Goal: Task Accomplishment & Management: Contribute content

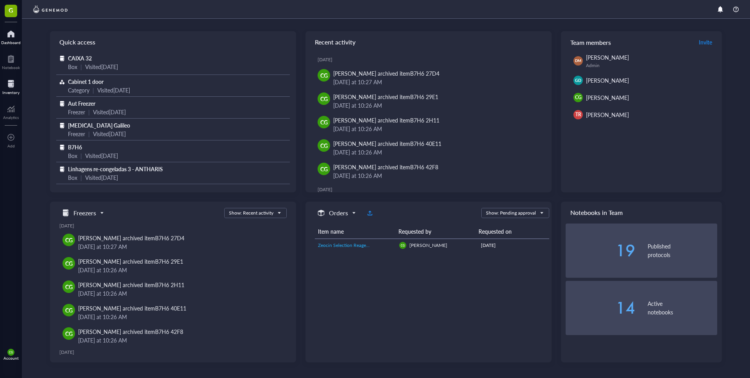
click at [13, 89] on div at bounding box center [10, 84] width 17 height 12
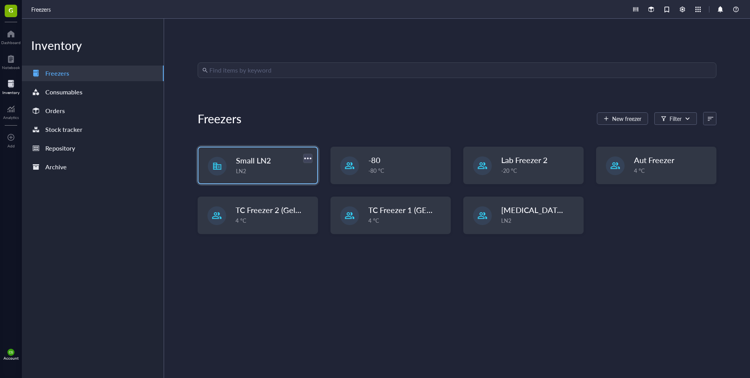
click at [305, 159] on div at bounding box center [307, 158] width 11 height 11
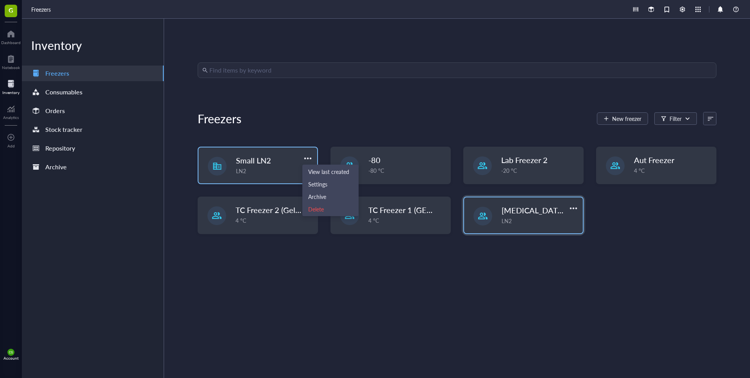
click at [515, 210] on span "[MEDICAL_DATA] Galileo" at bounding box center [546, 210] width 90 height 11
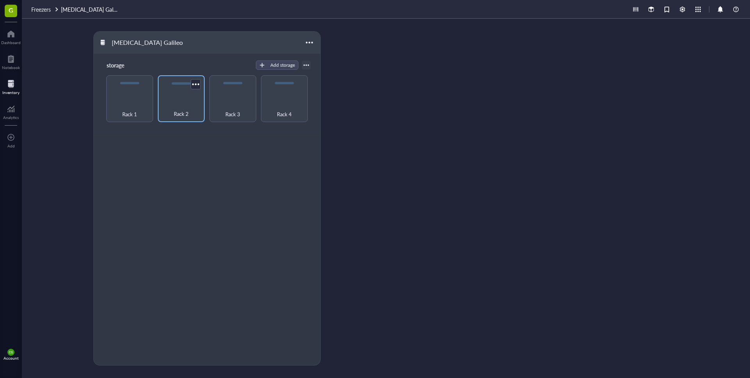
click at [175, 103] on div "Rack 2" at bounding box center [181, 109] width 39 height 17
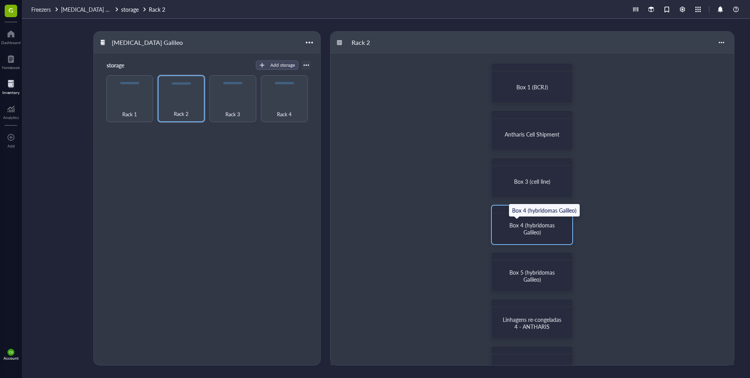
click at [541, 226] on span "Box 4 (hybridomas Galileo)" at bounding box center [532, 228] width 47 height 15
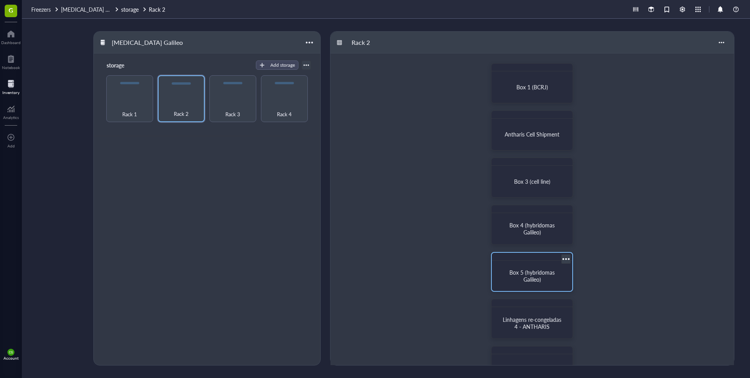
click at [519, 269] on span "Box 5 (hybridomas Galileo)" at bounding box center [532, 276] width 47 height 15
click at [246, 99] on div "Rack 3" at bounding box center [232, 98] width 47 height 47
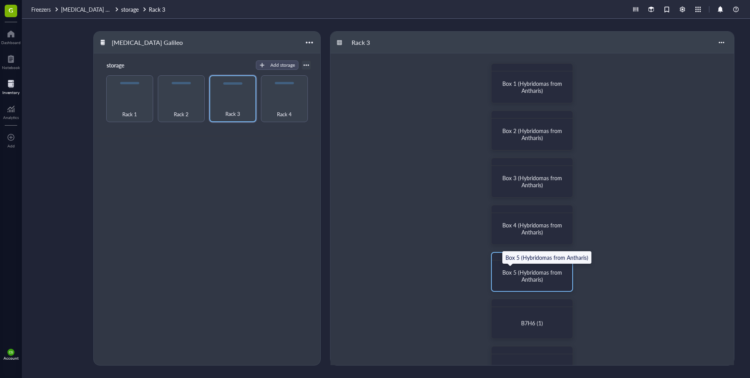
click at [545, 271] on span "Box 5 (Hybridomas from Antharis)" at bounding box center [532, 276] width 61 height 15
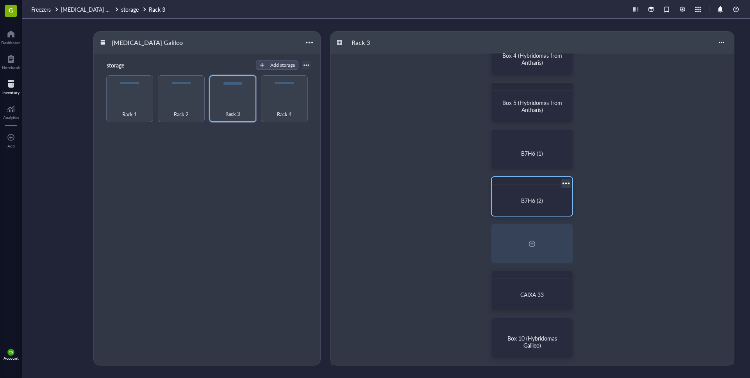
scroll to position [173, 0]
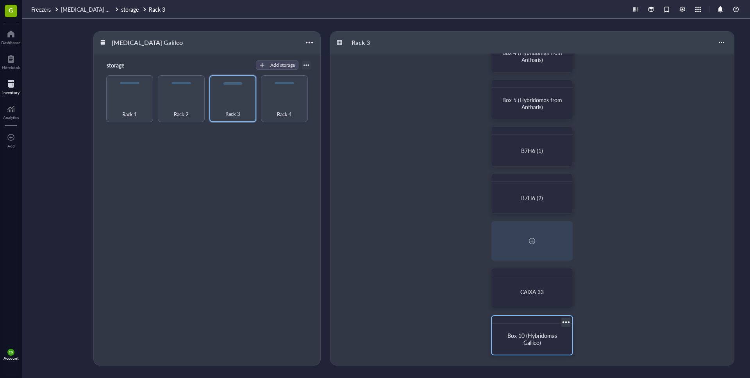
click at [533, 339] on span "Box 10 (Hybridomas Galileo)" at bounding box center [532, 339] width 51 height 15
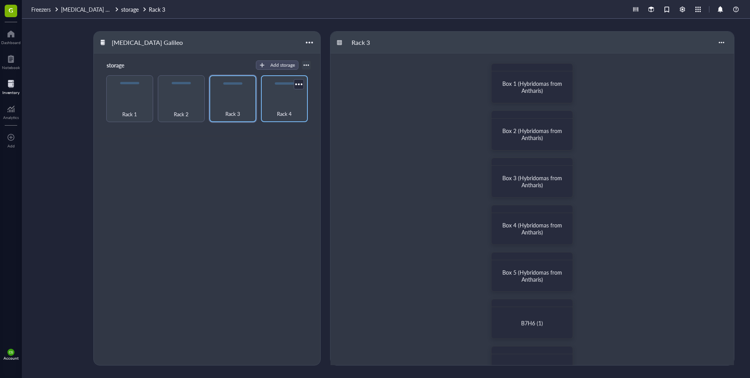
click at [283, 115] on span "Rack 4" at bounding box center [284, 114] width 15 height 9
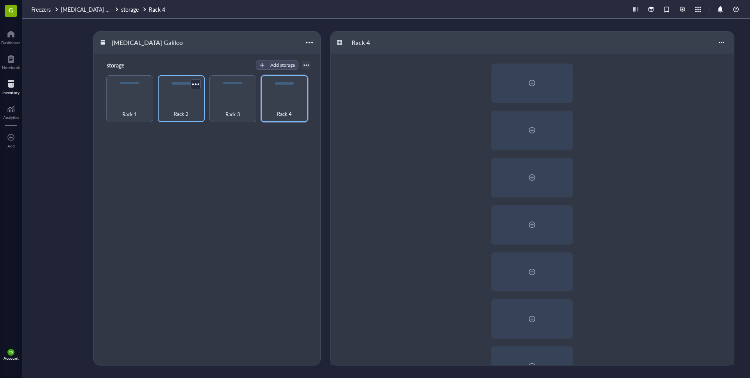
click at [189, 111] on span "Rack 2" at bounding box center [181, 114] width 15 height 9
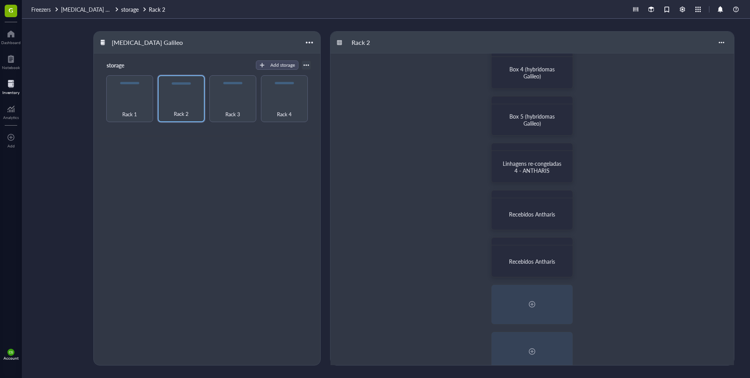
scroll to position [173, 0]
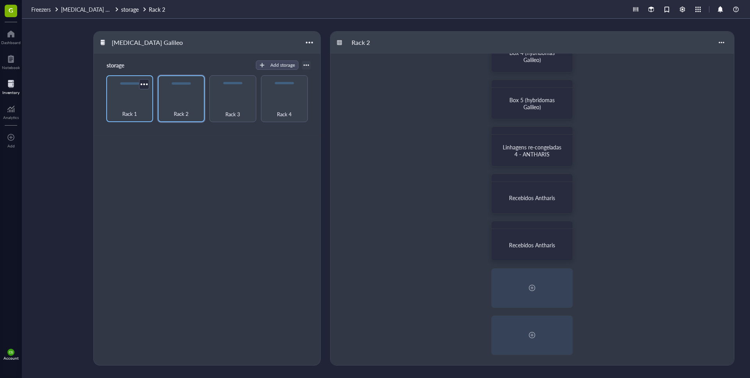
click at [130, 100] on div "Rack 1" at bounding box center [129, 98] width 47 height 47
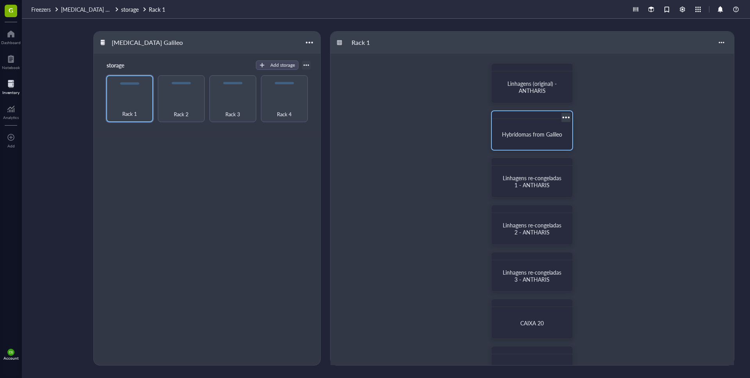
click at [532, 136] on span "Hybridomas from Galileo" at bounding box center [532, 134] width 60 height 8
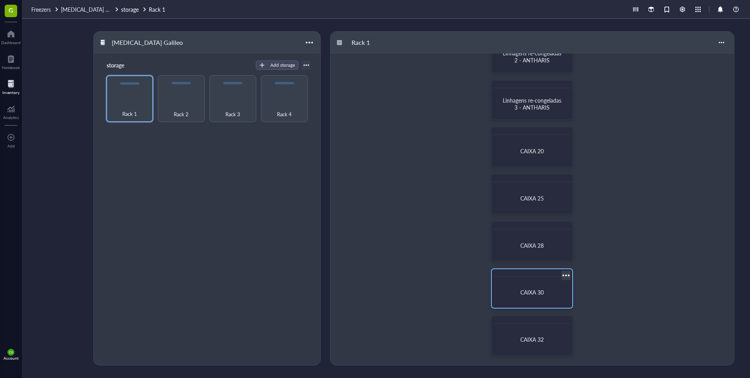
scroll to position [173, 0]
click at [199, 105] on div "Rack 2" at bounding box center [181, 109] width 39 height 17
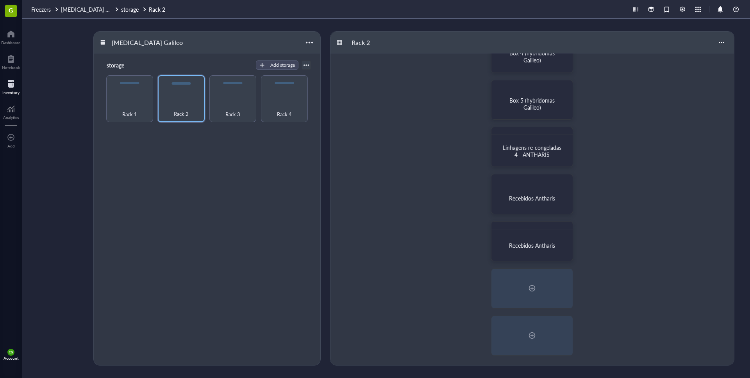
scroll to position [173, 0]
click at [547, 294] on div at bounding box center [532, 288] width 80 height 39
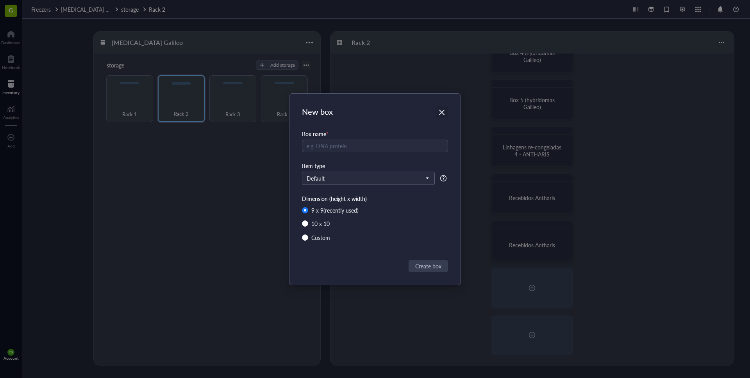
click at [443, 109] on icon "Close" at bounding box center [441, 112] width 7 height 7
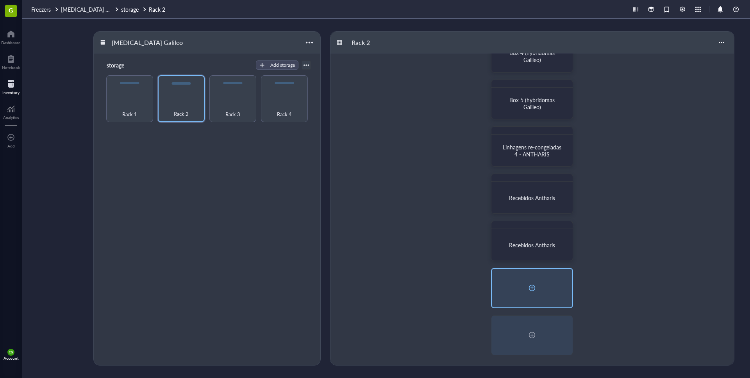
click at [528, 287] on div at bounding box center [532, 288] width 12 height 12
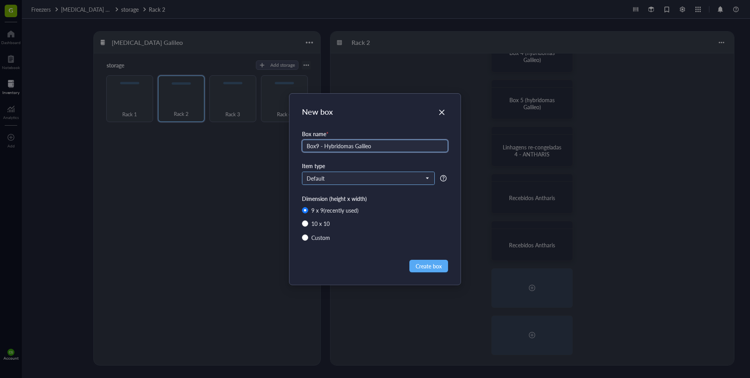
click at [404, 178] on span "Default" at bounding box center [368, 178] width 122 height 7
type input "Box9 - Hybridomas Galileo"
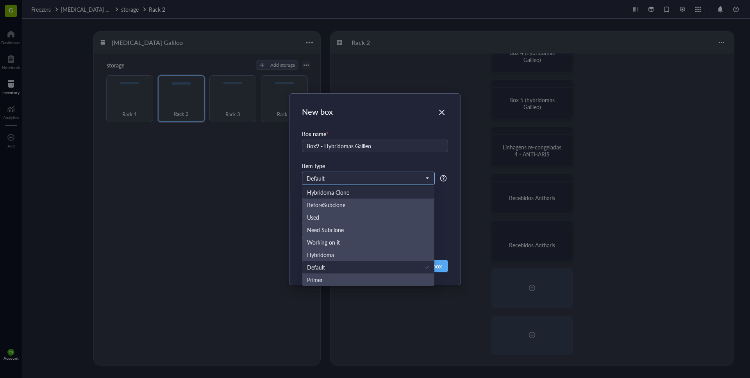
click at [390, 192] on div "Hybridoma Clone" at bounding box center [368, 192] width 123 height 9
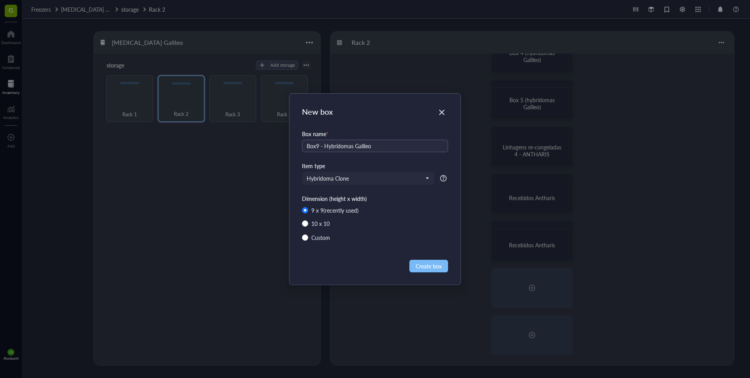
click at [423, 267] on span "Create box" at bounding box center [428, 266] width 26 height 9
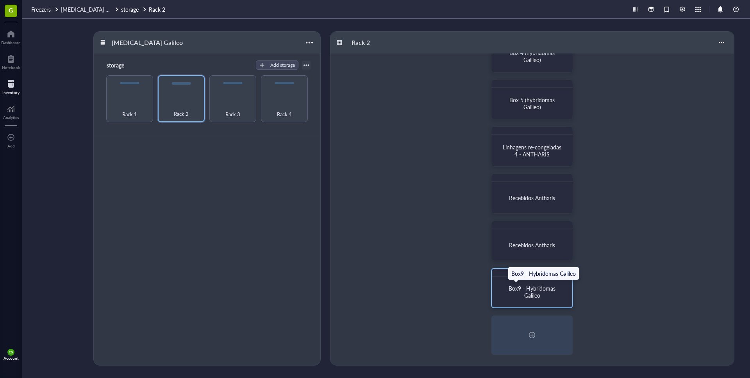
click at [534, 292] on span "Box9 - Hybridomas Galileo" at bounding box center [532, 292] width 48 height 15
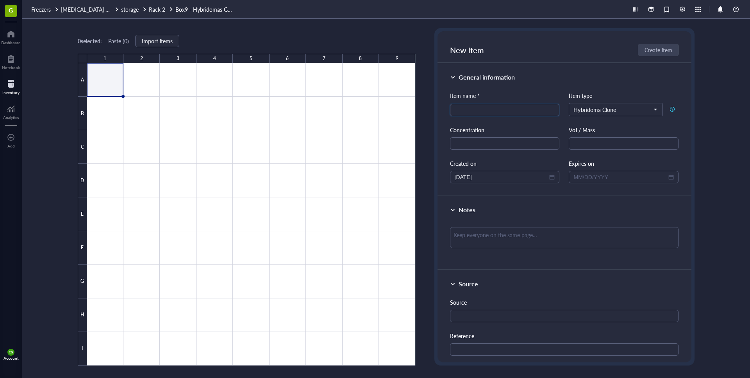
click at [102, 80] on div at bounding box center [251, 214] width 328 height 303
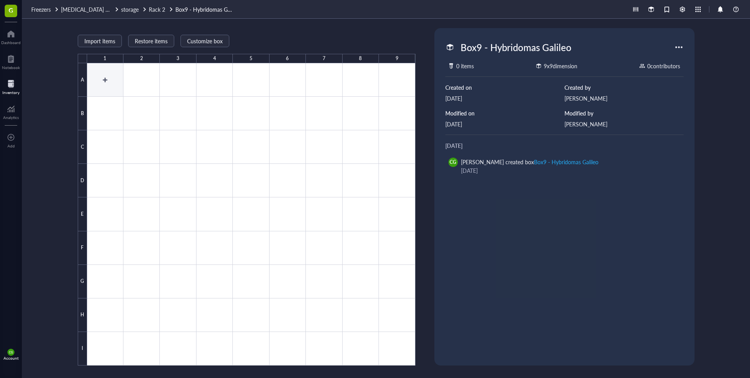
click at [104, 79] on div at bounding box center [251, 214] width 328 height 303
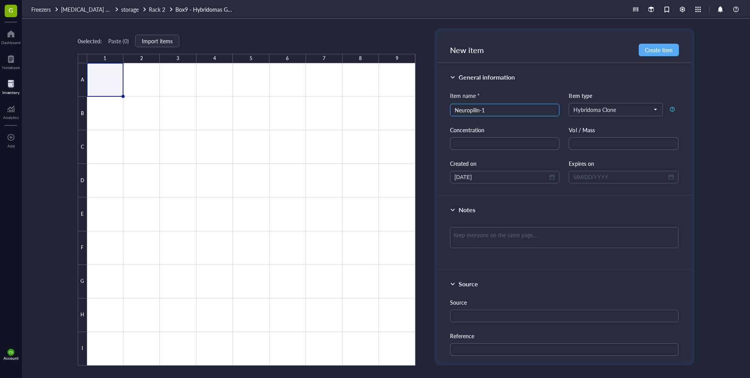
type input "Neuropilin-1"
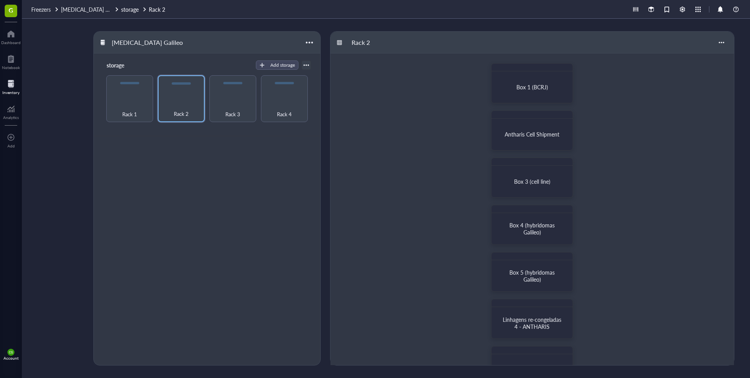
click at [16, 93] on div "Inventory" at bounding box center [10, 92] width 17 height 5
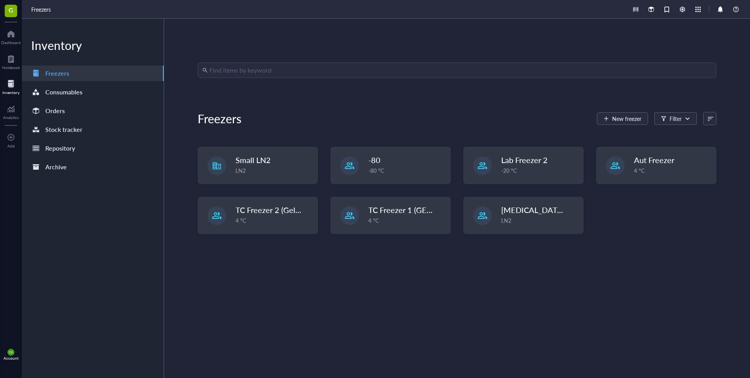
click at [279, 80] on div "Find items by keyword Freezers New freezer Filter Small LN2 LN2 -80 -80 °C Lab …" at bounding box center [457, 198] width 519 height 272
click at [280, 74] on input "search" at bounding box center [460, 70] width 502 height 15
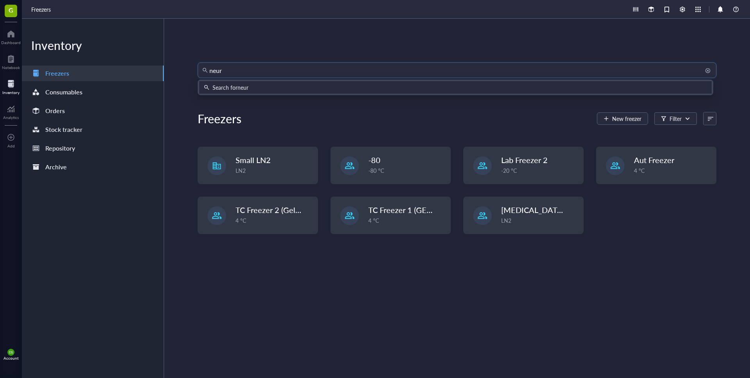
type input "neuro"
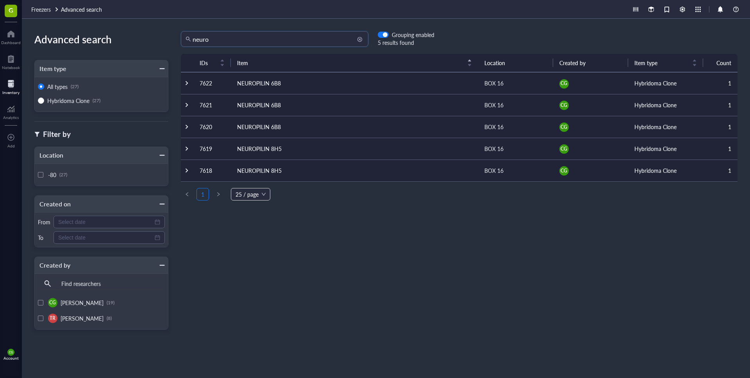
drag, startPoint x: 206, startPoint y: 40, endPoint x: 189, endPoint y: 40, distance: 17.6
click at [189, 40] on div "neuro" at bounding box center [274, 39] width 187 height 16
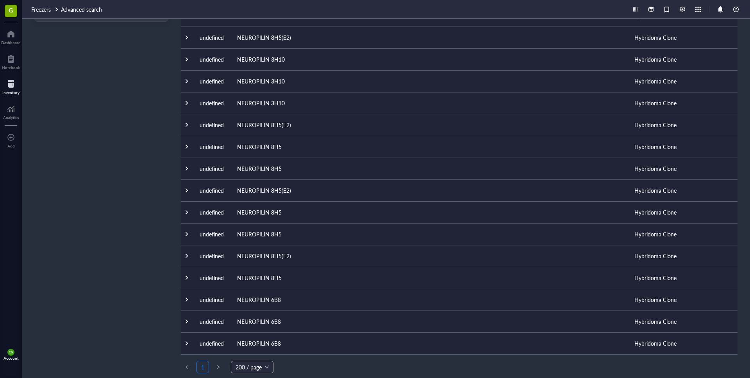
scroll to position [310, 0]
click at [274, 300] on td "NEUROPILIN 6B8" at bounding box center [354, 298] width 247 height 22
click at [264, 297] on td "NEUROPILIN 6B8" at bounding box center [354, 298] width 247 height 22
click at [276, 322] on td "NEUROPILIN 6B8" at bounding box center [354, 320] width 247 height 22
click at [219, 321] on td "undefined" at bounding box center [211, 320] width 37 height 22
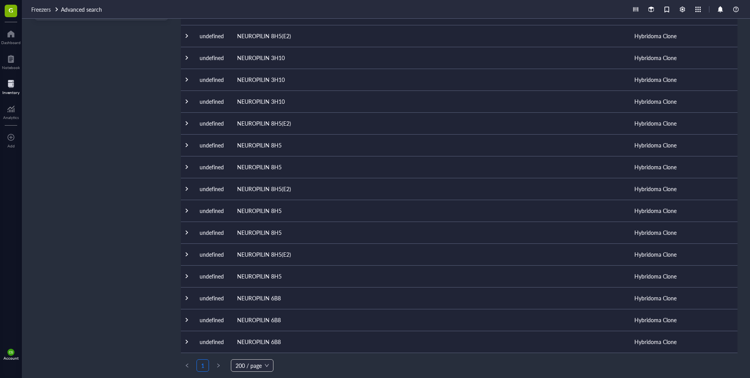
click at [242, 321] on td "NEUROPILIN 6B8" at bounding box center [354, 320] width 247 height 22
click at [261, 321] on td "NEUROPILIN 6B8" at bounding box center [354, 320] width 247 height 22
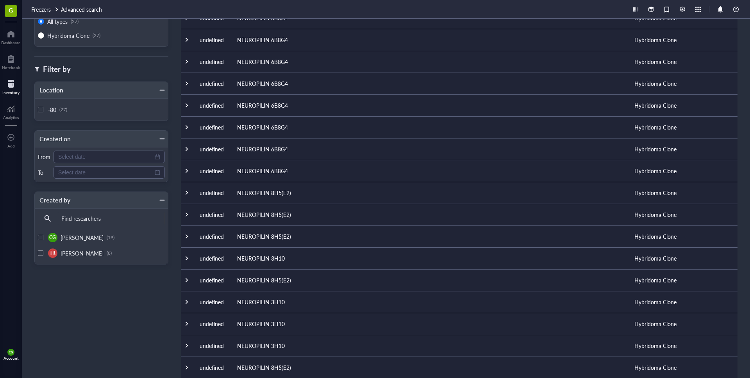
scroll to position [0, 0]
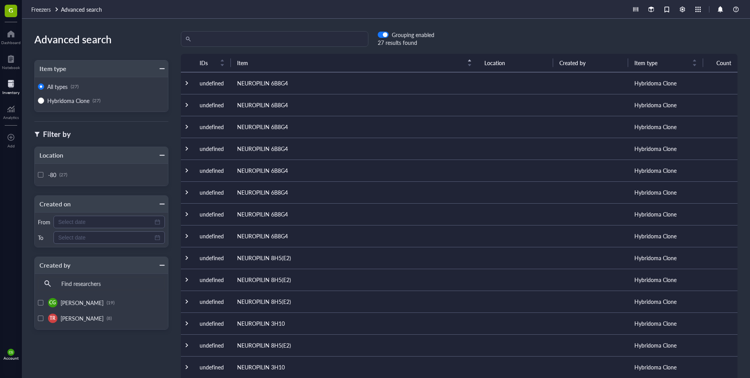
click at [498, 84] on td at bounding box center [515, 83] width 75 height 22
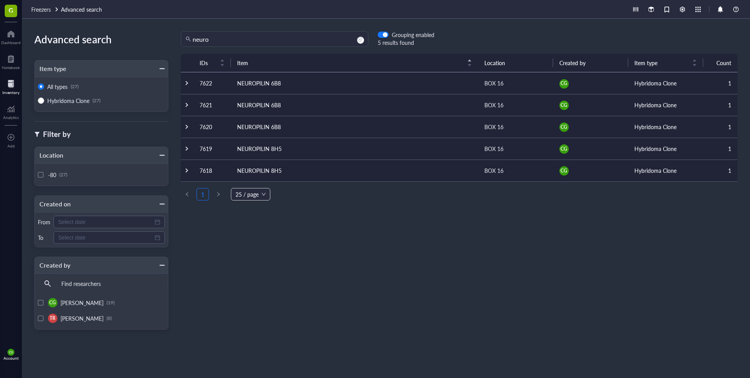
click at [266, 84] on td "NEUROPILIN 6B8" at bounding box center [354, 83] width 247 height 22
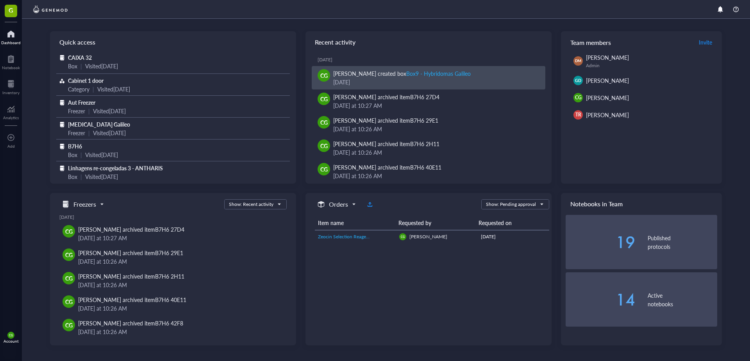
click at [415, 69] on div "Carlos Gonçalves created box Box9 - Hybridomas Galileo" at bounding box center [402, 73] width 138 height 9
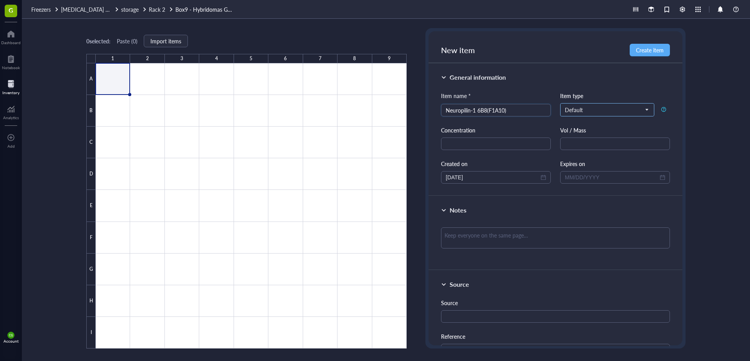
click at [633, 107] on span "Default" at bounding box center [606, 109] width 83 height 7
type input "Neuropilin-1 6B8(F1A10)"
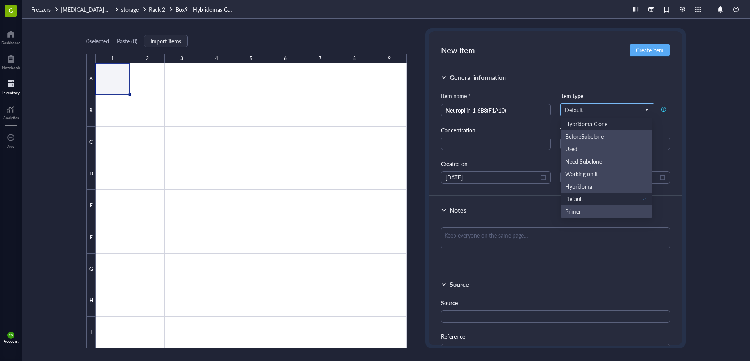
click at [626, 126] on div "Hybridoma Clone" at bounding box center [606, 123] width 82 height 9
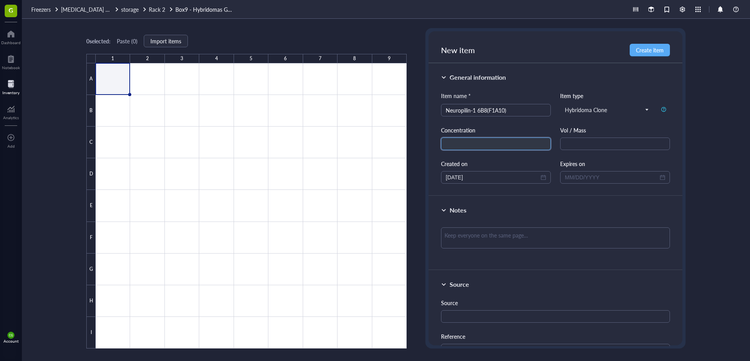
click at [519, 145] on input "text" at bounding box center [496, 143] width 110 height 12
type input "6M"
click at [497, 180] on input "[DATE]" at bounding box center [492, 177] width 93 height 9
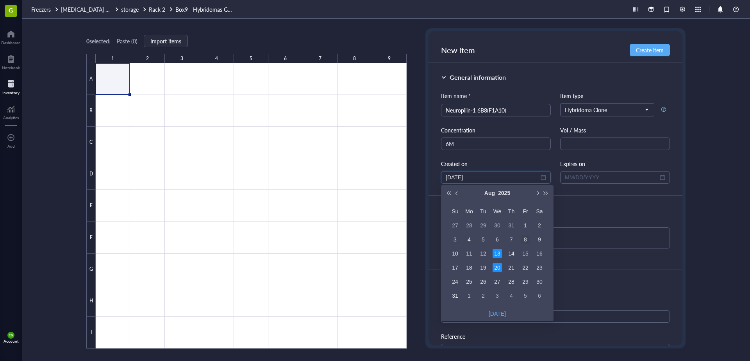
type input "08/08/2025"
click at [526, 237] on div "8" at bounding box center [525, 239] width 9 height 9
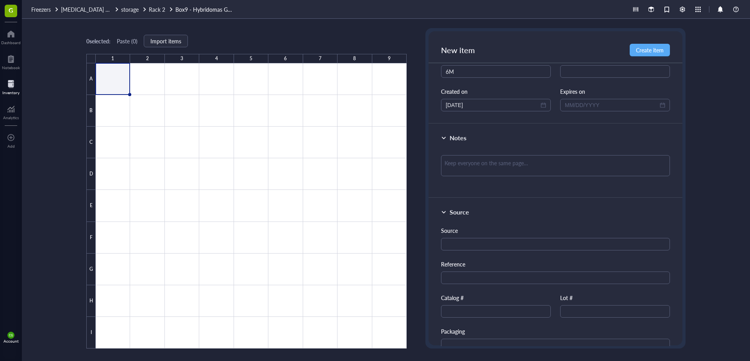
scroll to position [78, 0]
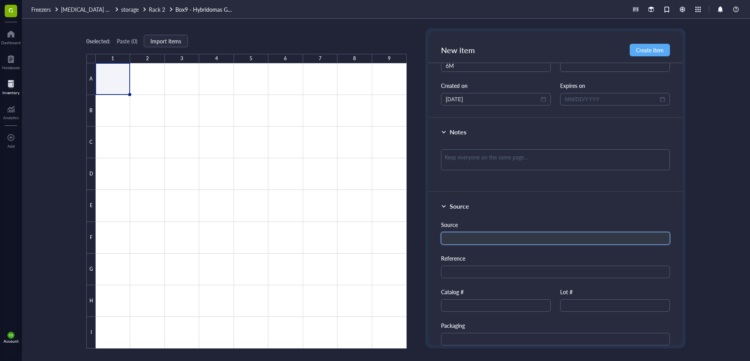
click at [503, 239] on input "text" at bounding box center [555, 238] width 229 height 12
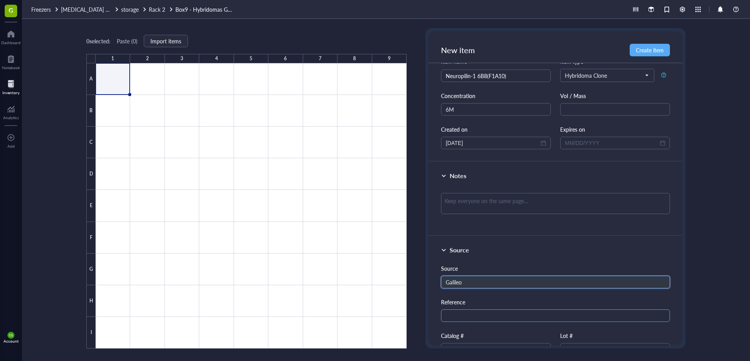
scroll to position [0, 0]
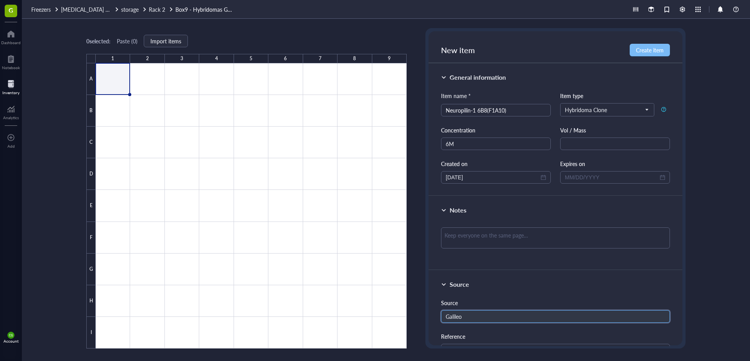
type input "Galileo"
click at [658, 52] on span "Create item" at bounding box center [650, 50] width 28 height 6
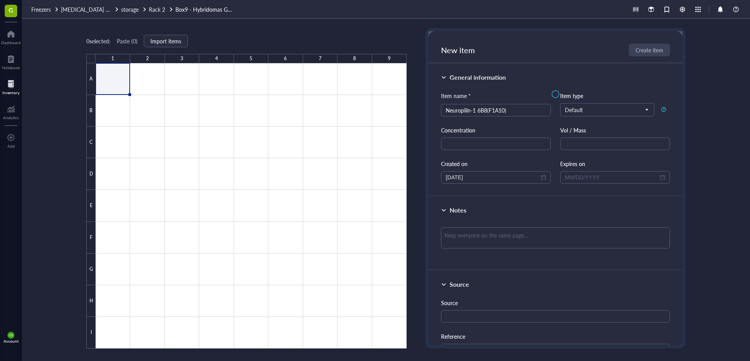
type input "[DATE]"
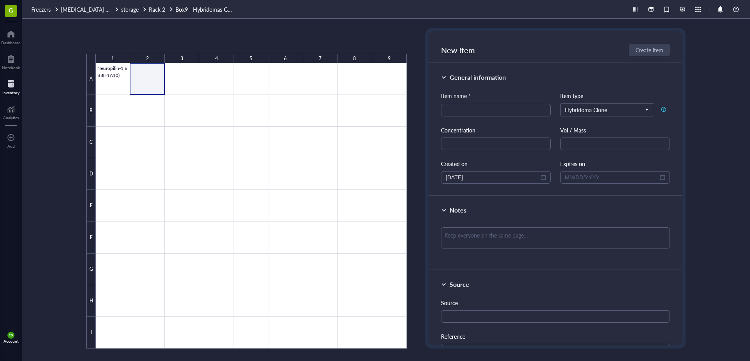
drag, startPoint x: 146, startPoint y: 80, endPoint x: 178, endPoint y: 78, distance: 32.5
click at [178, 78] on div at bounding box center [251, 205] width 311 height 285
drag, startPoint x: 178, startPoint y: 78, endPoint x: 182, endPoint y: 77, distance: 3.9
click at [179, 78] on div at bounding box center [251, 205] width 311 height 285
drag, startPoint x: 182, startPoint y: 79, endPoint x: 150, endPoint y: 86, distance: 32.7
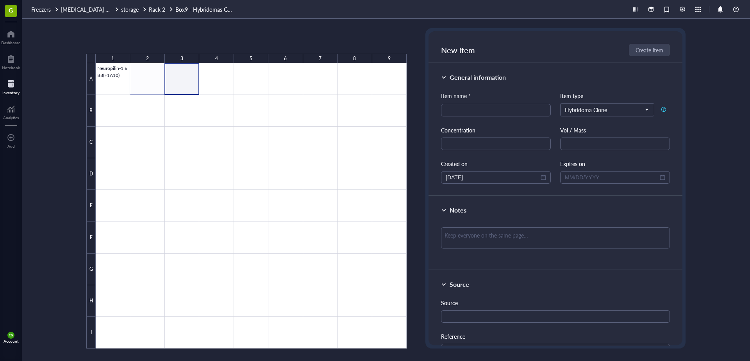
click at [150, 86] on div at bounding box center [251, 205] width 311 height 285
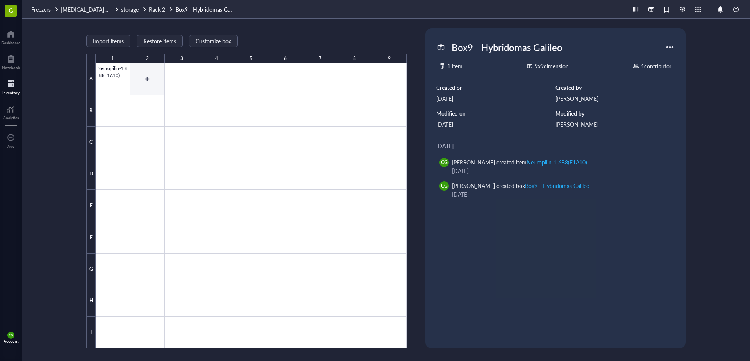
click at [148, 77] on div at bounding box center [251, 205] width 311 height 285
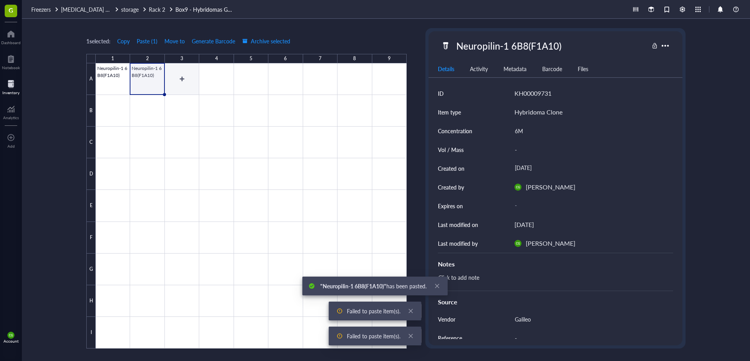
click at [175, 81] on div at bounding box center [251, 205] width 311 height 285
